Goal: Check status: Check status

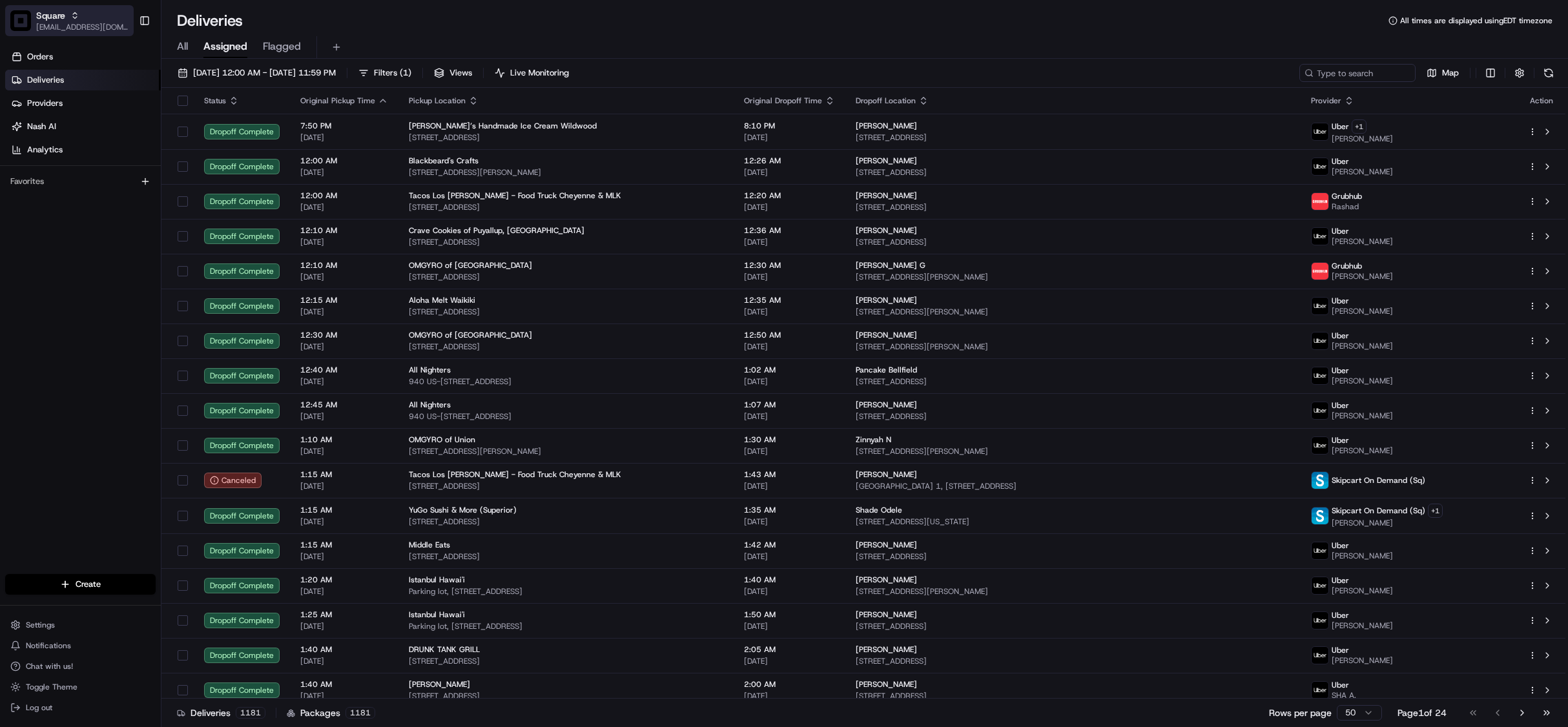
click at [76, 22] on span "[EMAIL_ADDRESS][DOMAIN_NAME]" at bounding box center [82, 27] width 92 height 10
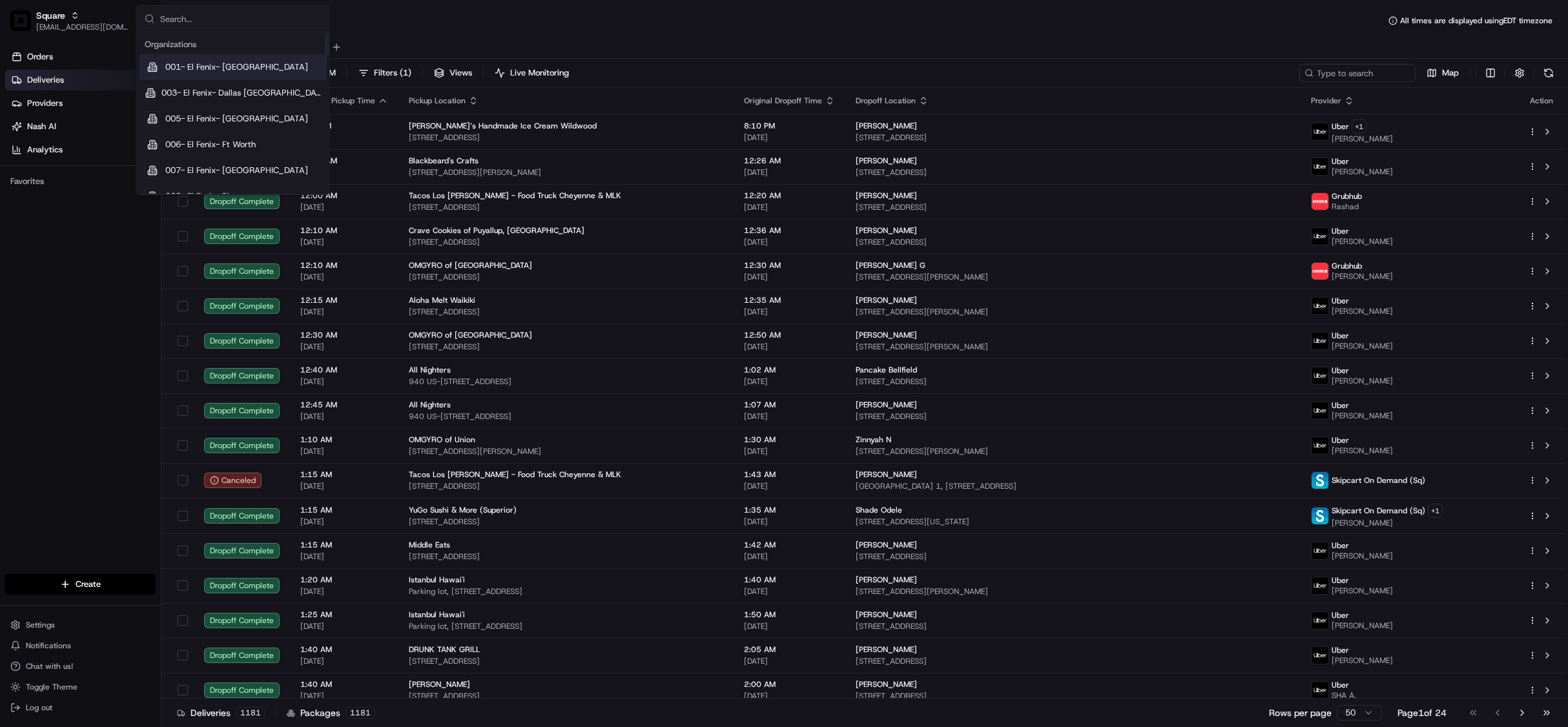
click at [268, 19] on input "text" at bounding box center [241, 18] width 161 height 26
type input "walmart"
click at [210, 175] on span "Walmart US Stores" at bounding box center [201, 170] width 72 height 12
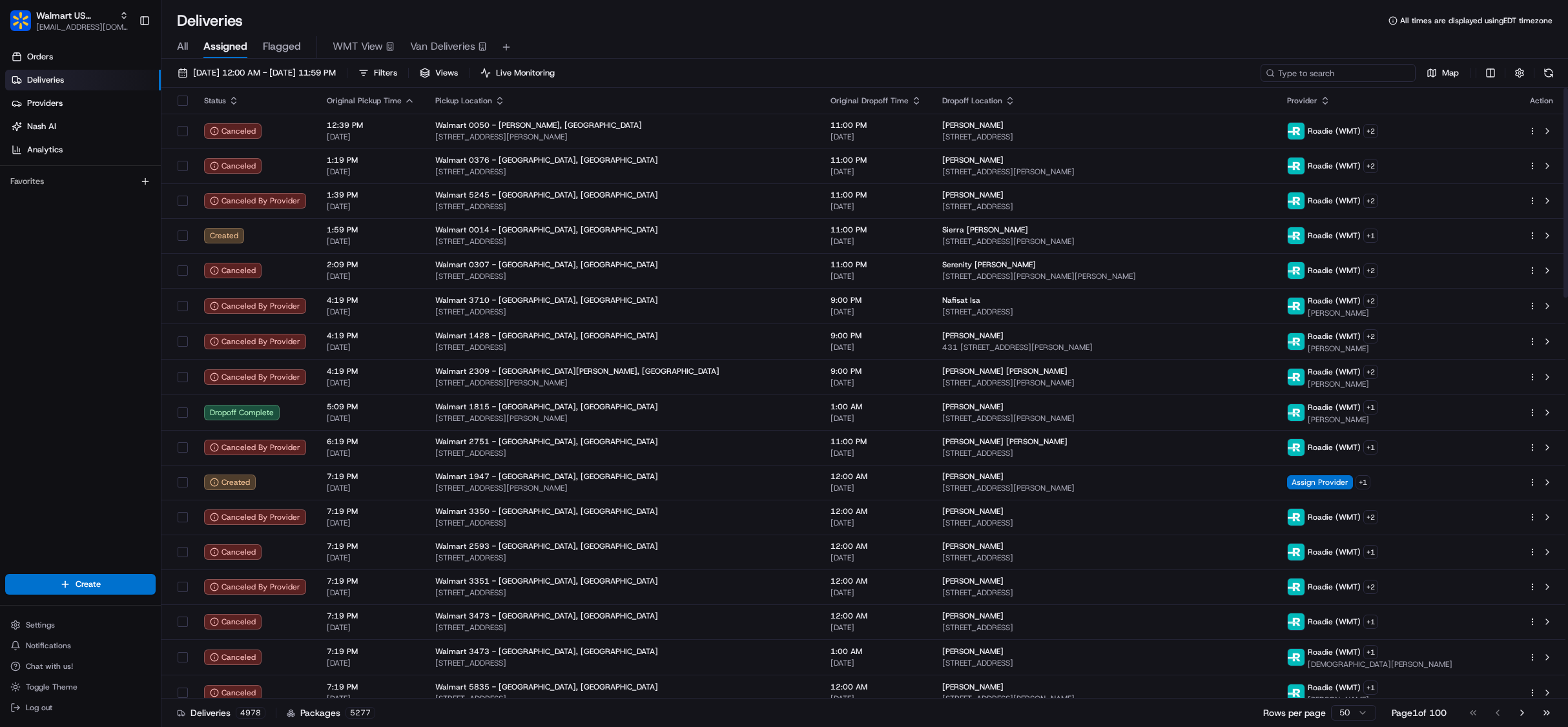
click at [1358, 76] on input at bounding box center [1338, 73] width 155 height 18
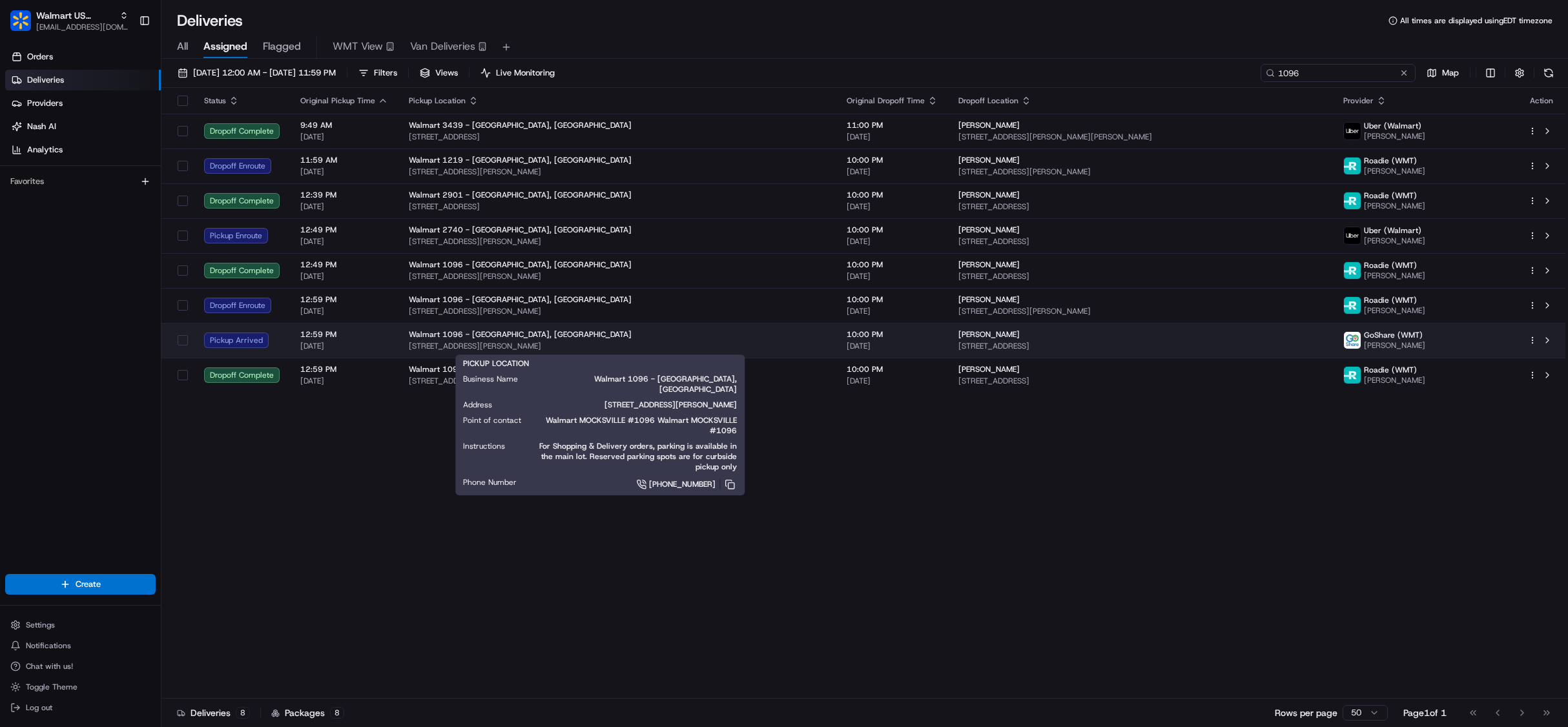
type input "1096"
click at [706, 341] on span "[STREET_ADDRESS][PERSON_NAME]" at bounding box center [617, 346] width 417 height 10
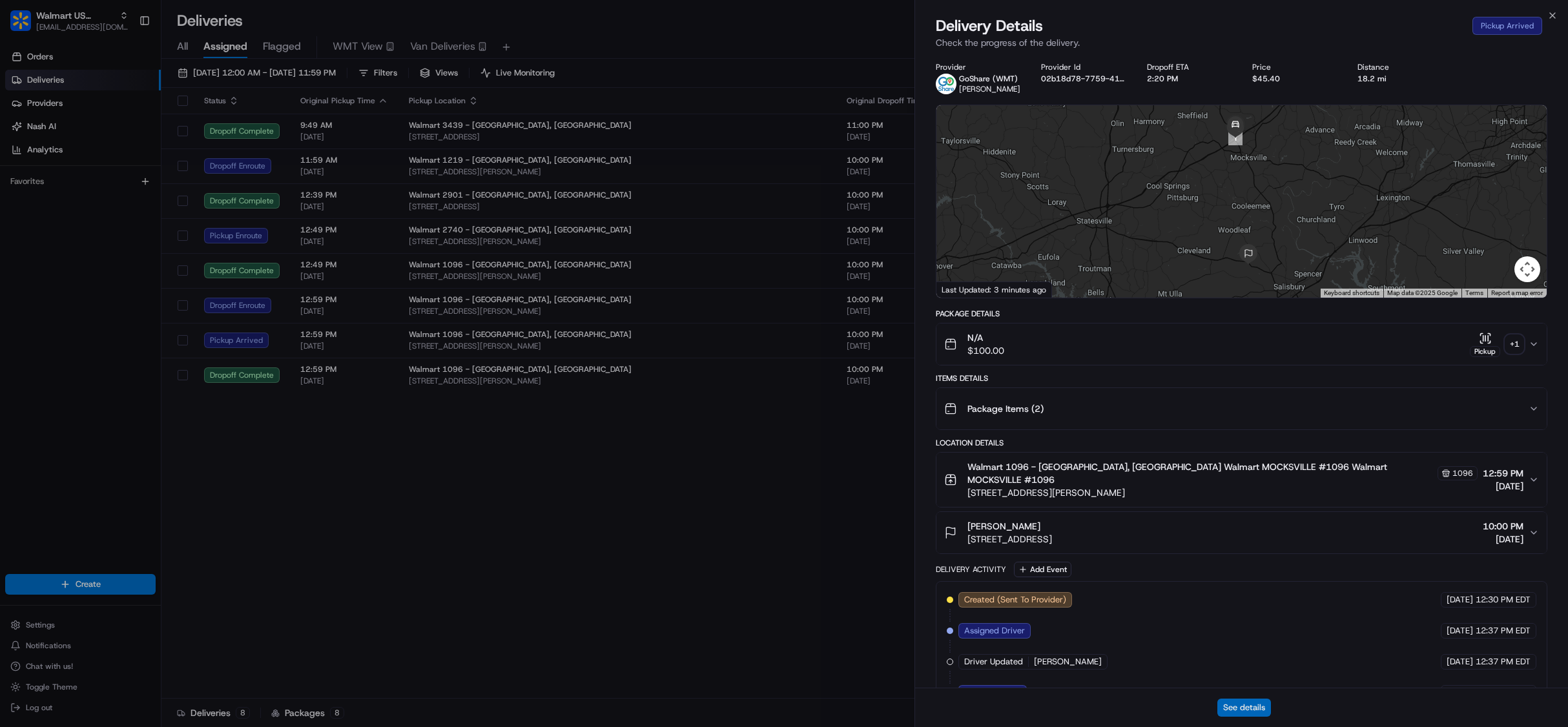
click at [1233, 706] on button "See details" at bounding box center [1244, 708] width 54 height 18
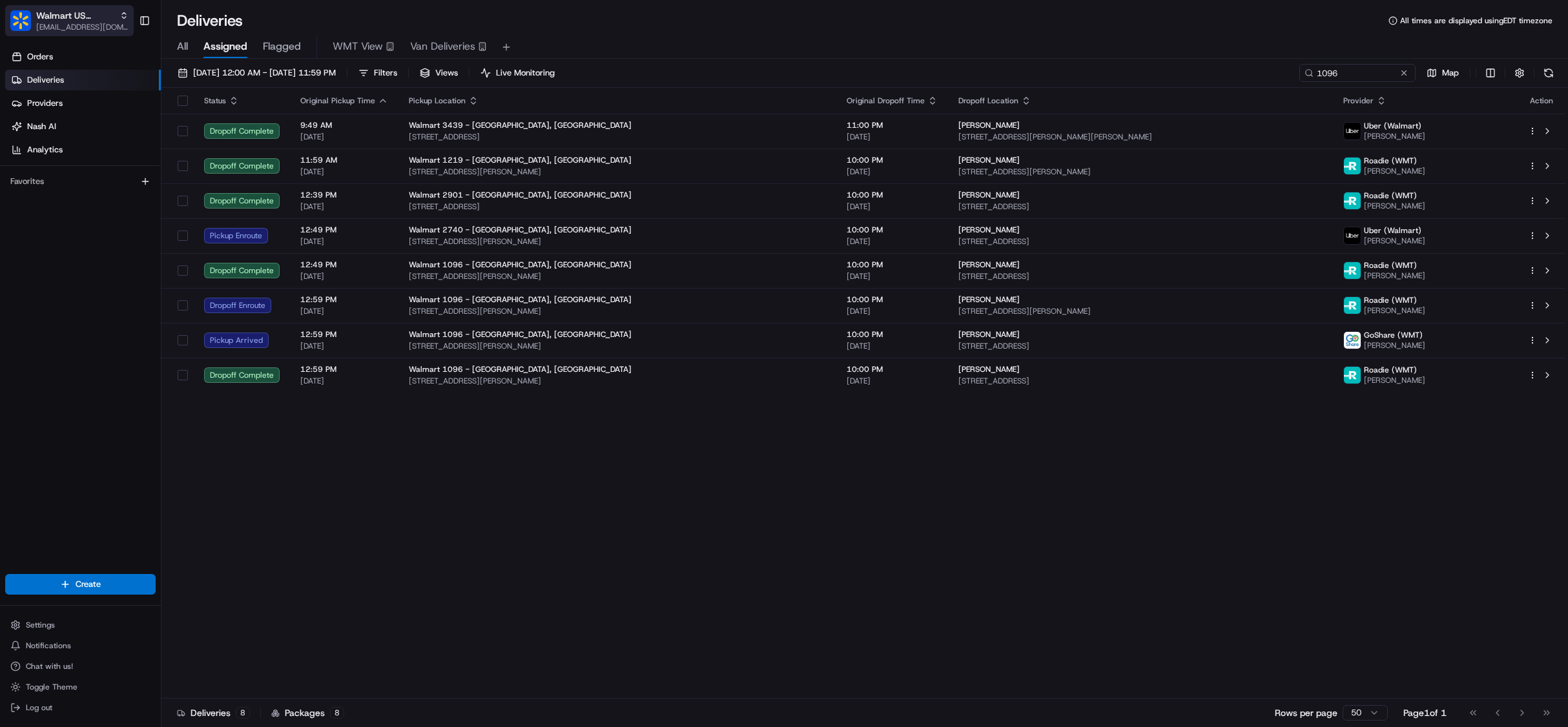
click at [60, 32] on span "[EMAIL_ADDRESS][DOMAIN_NAME]" at bounding box center [82, 27] width 92 height 10
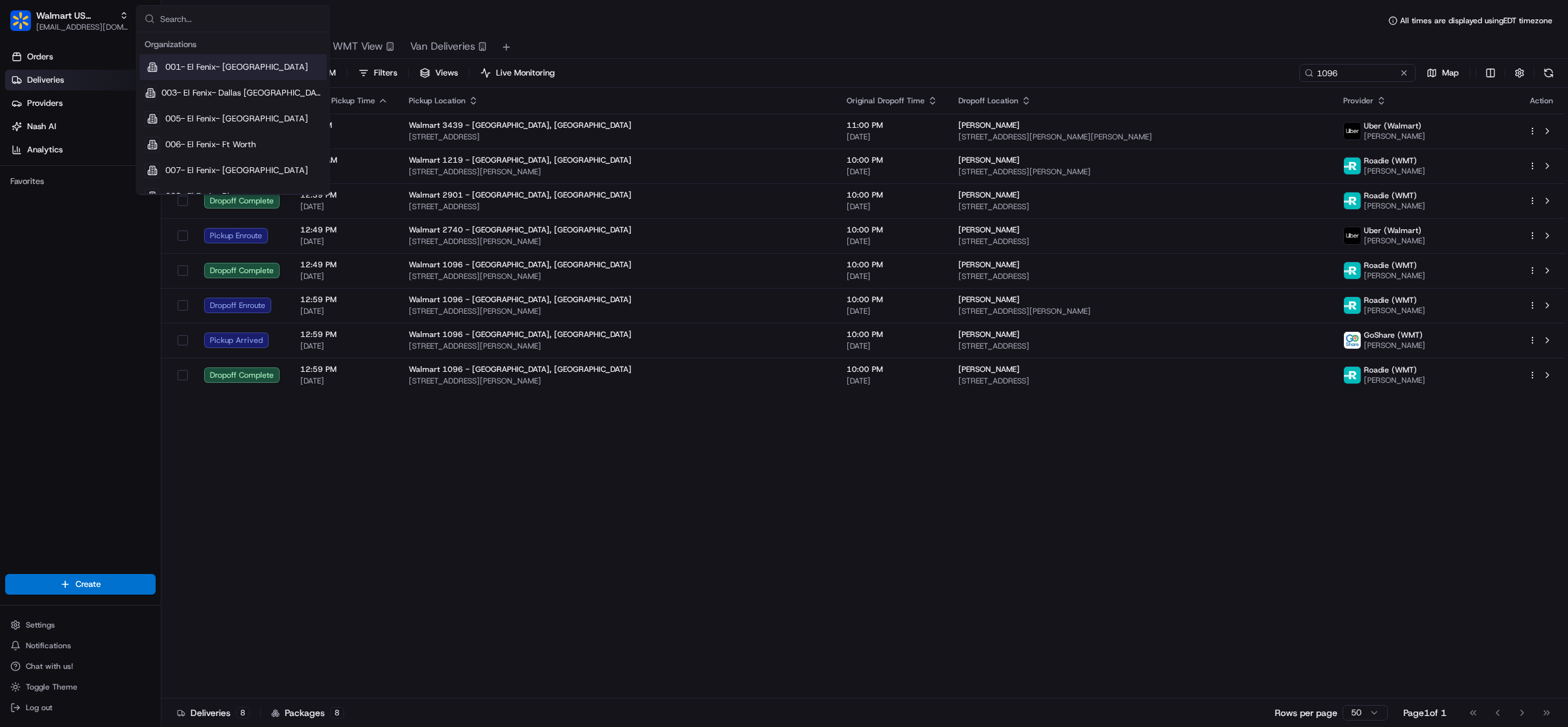
click at [203, 24] on input "text" at bounding box center [241, 18] width 161 height 26
type input "square"
click at [189, 63] on span "Square" at bounding box center [179, 58] width 26 height 12
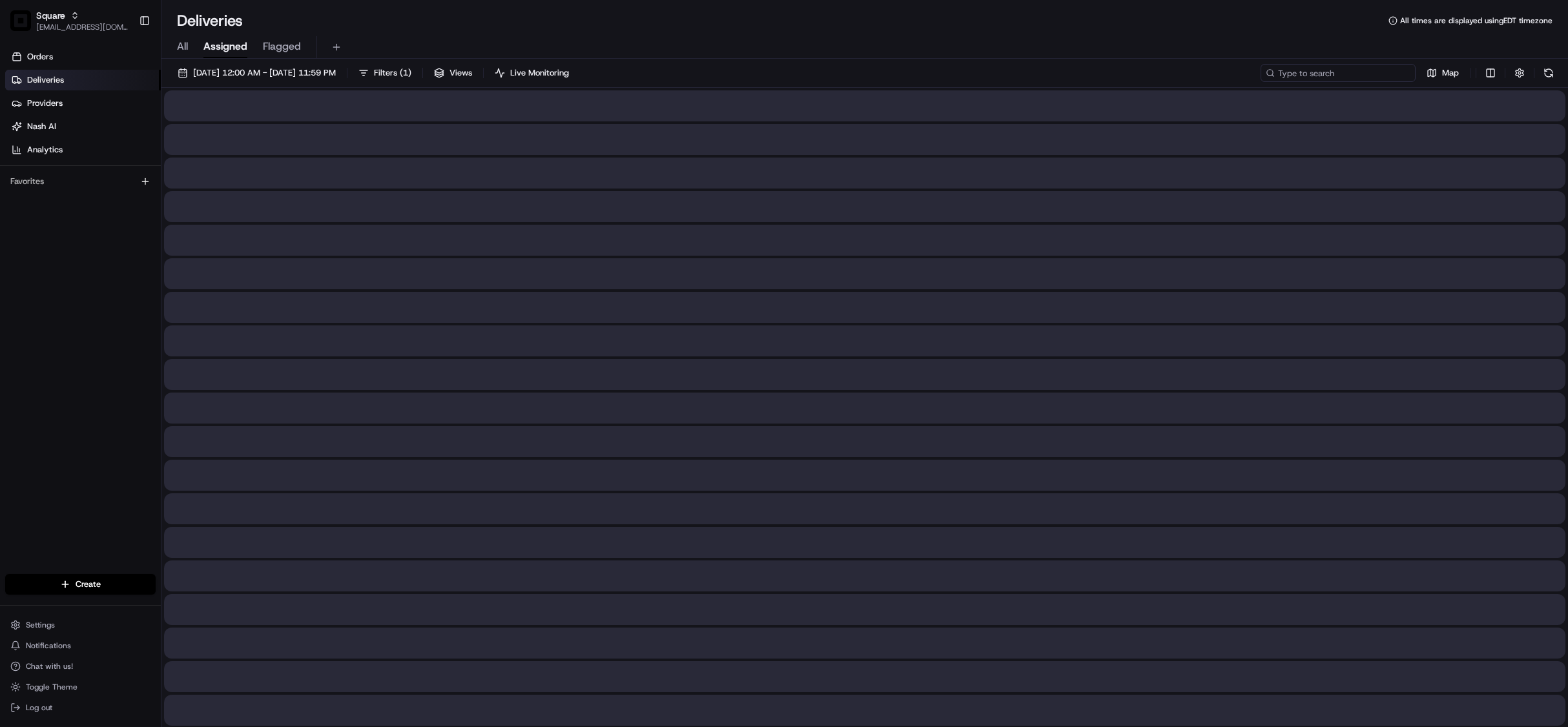
click at [1336, 70] on input at bounding box center [1338, 73] width 155 height 18
paste input "2656230"
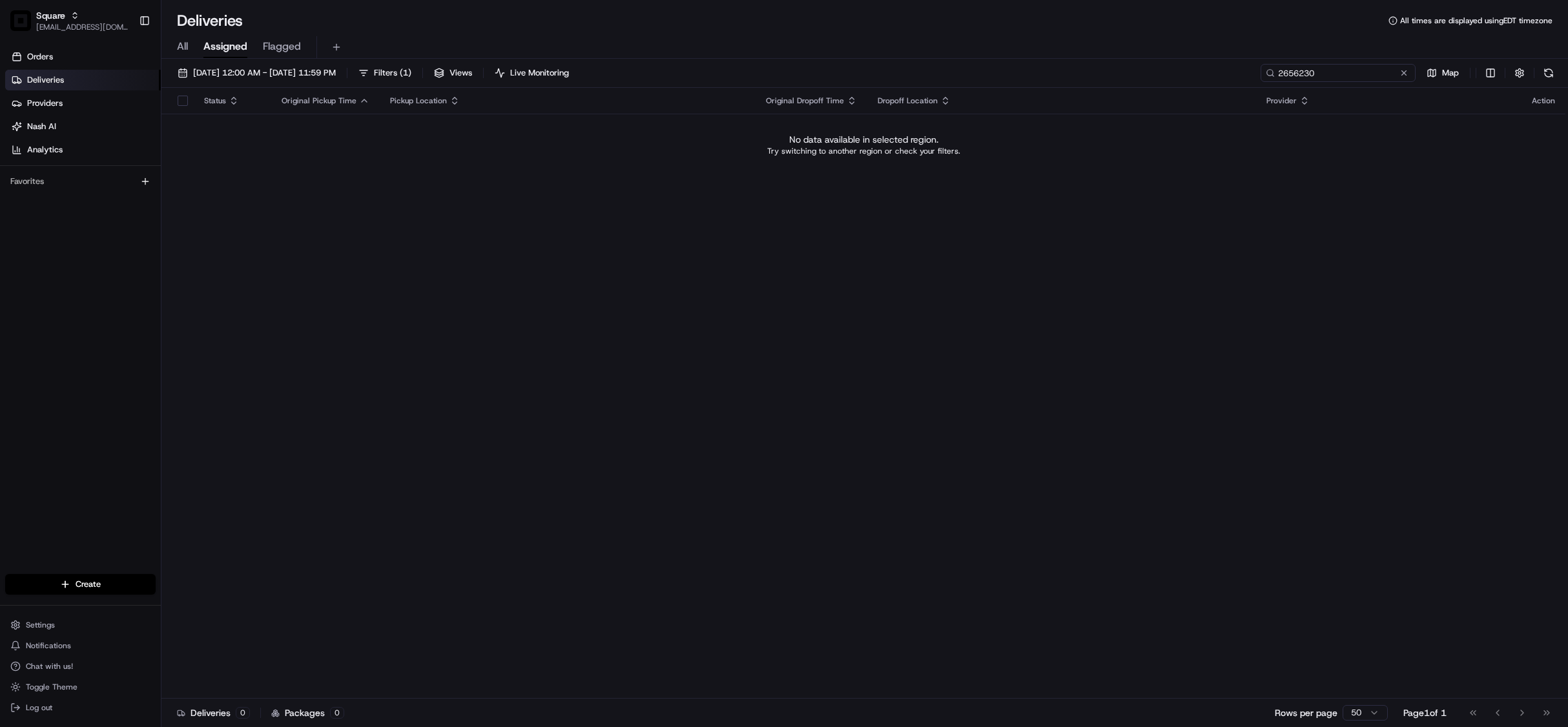
type input "2656230"
click at [184, 47] on span "All" at bounding box center [182, 46] width 11 height 15
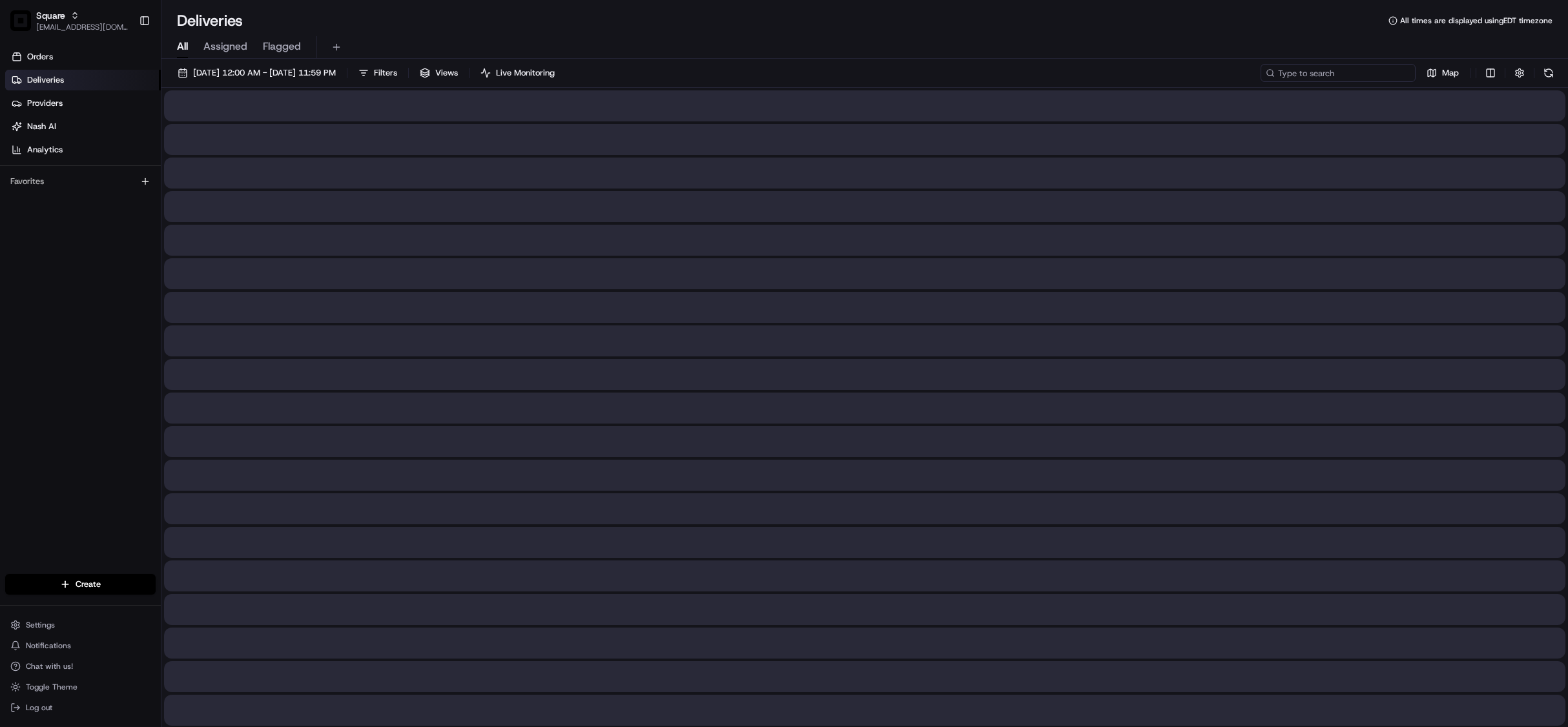
click at [1334, 78] on input at bounding box center [1338, 73] width 155 height 18
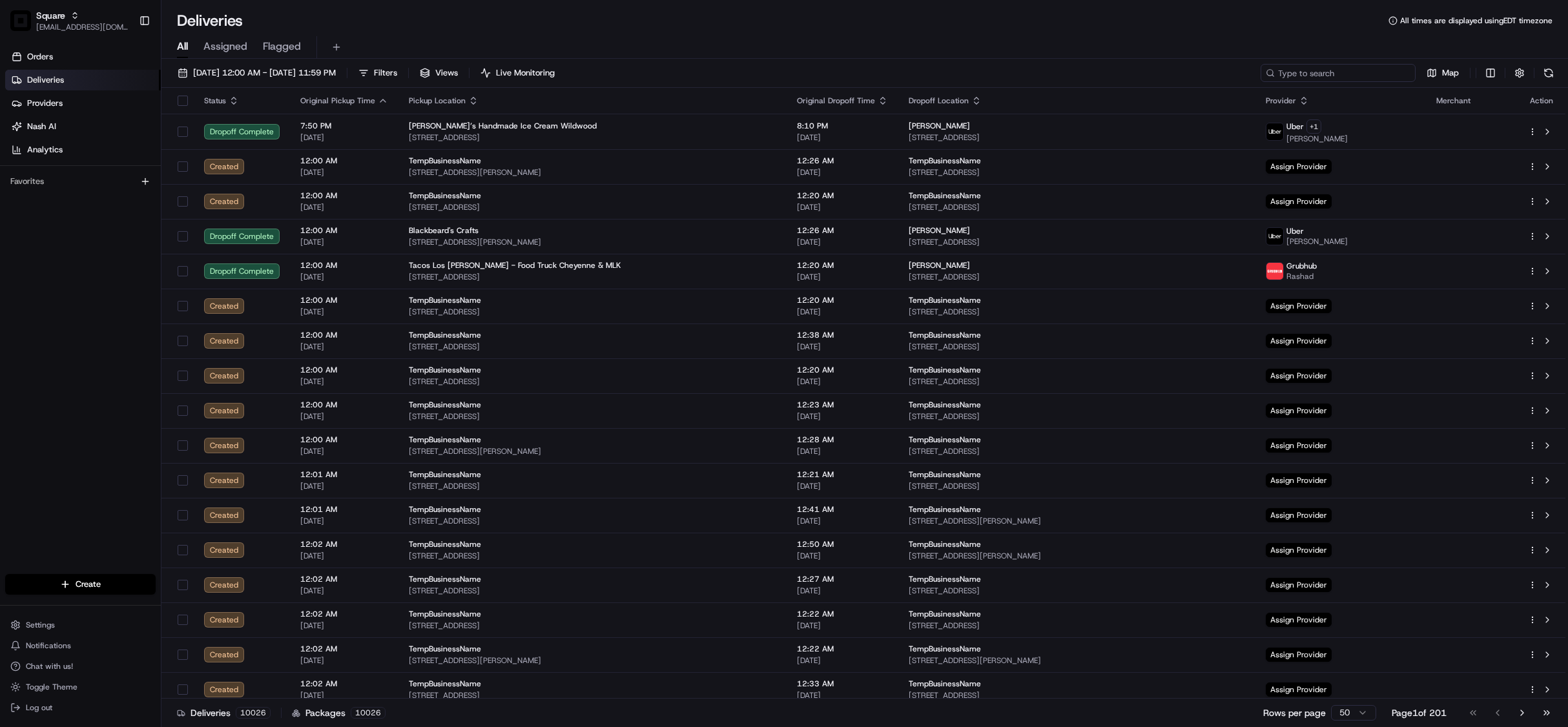
paste input "2656230"
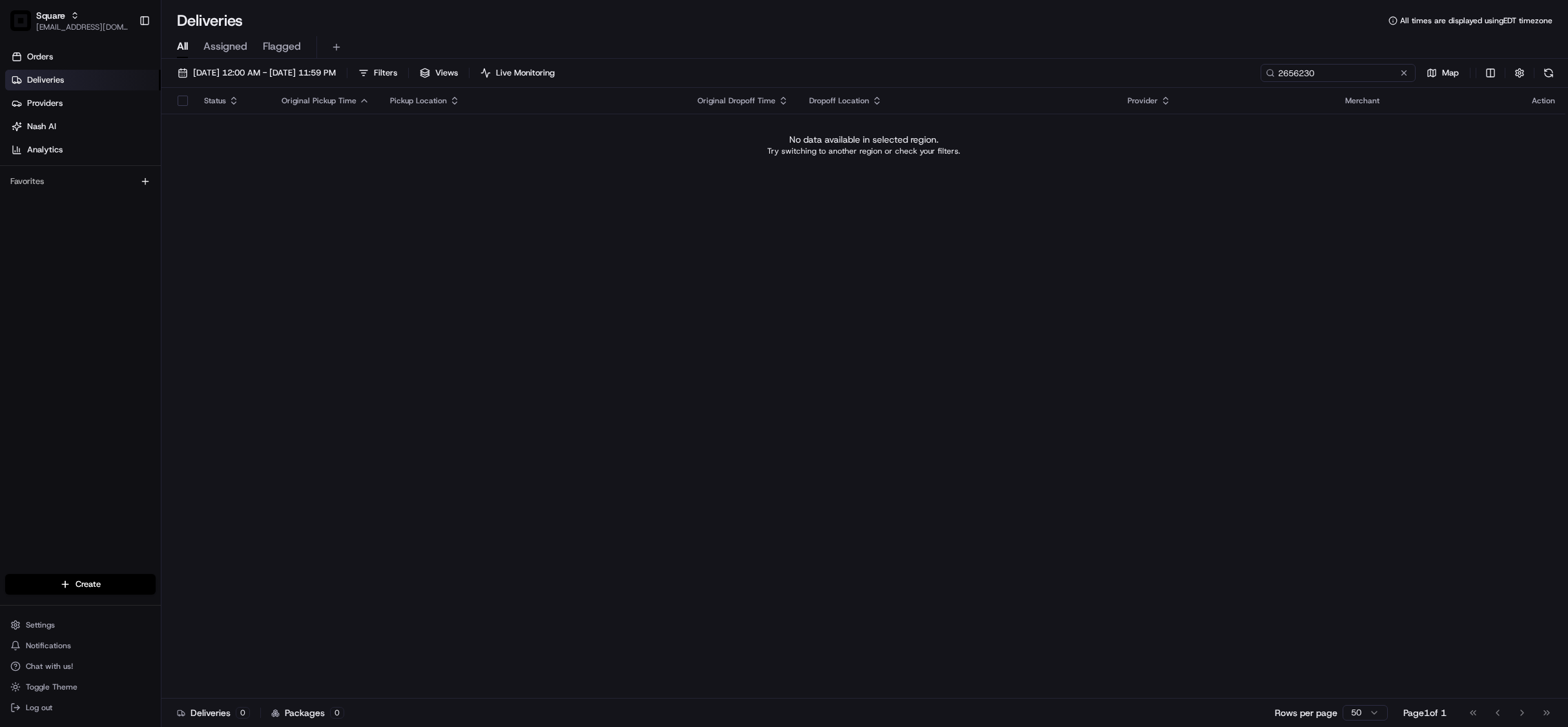
click at [1305, 70] on input "2656230" at bounding box center [1338, 73] width 155 height 18
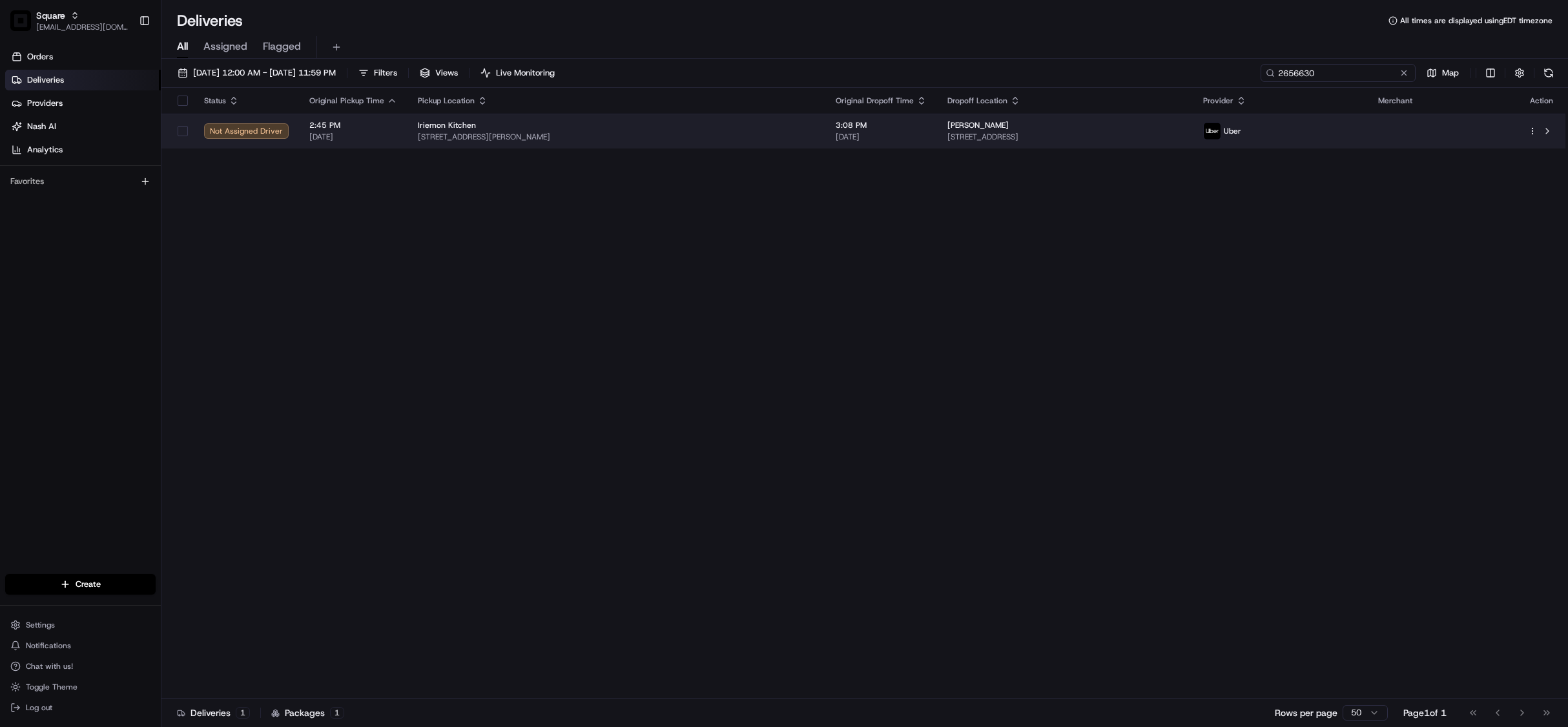
type input "2656630"
click at [861, 129] on span "3:08 PM" at bounding box center [881, 125] width 91 height 10
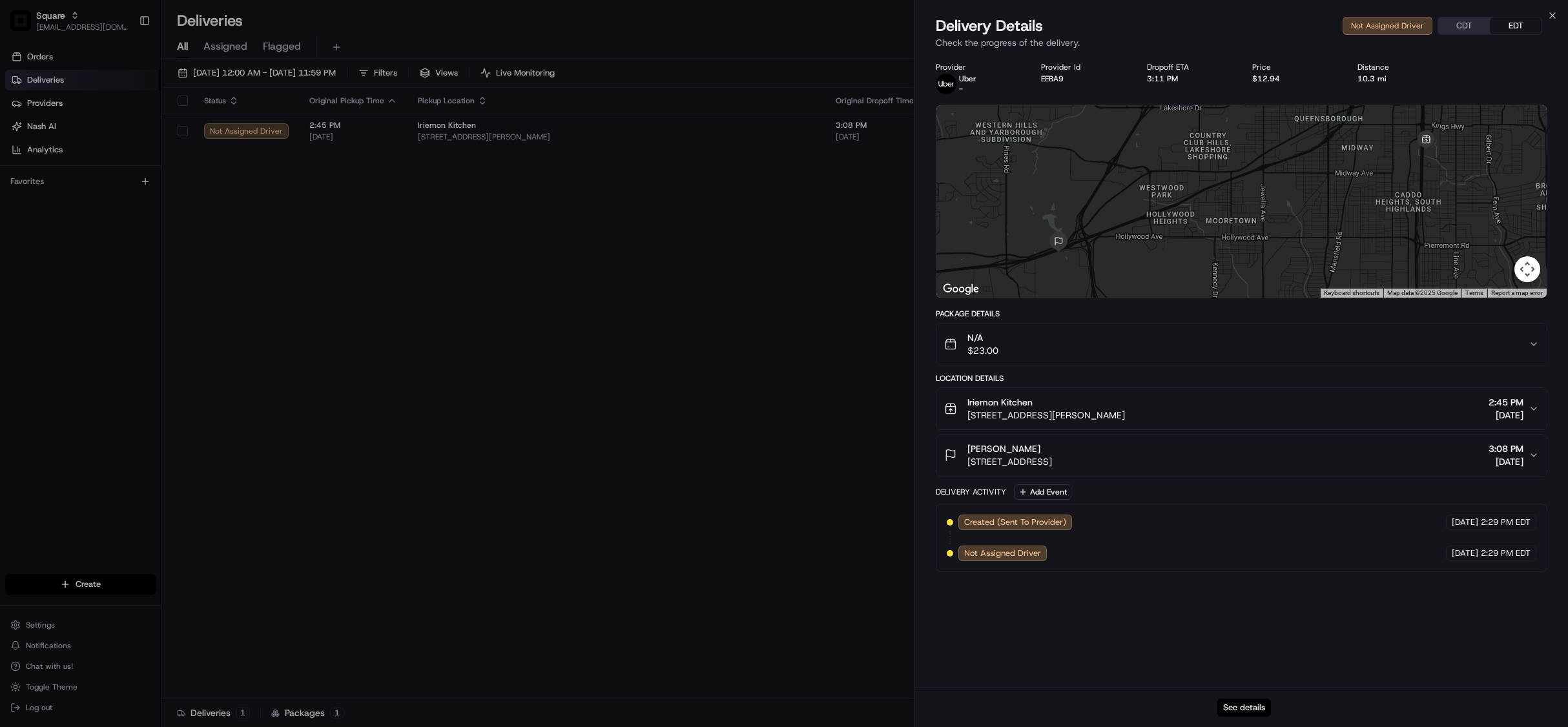
click at [1248, 705] on button "See details" at bounding box center [1244, 708] width 54 height 18
